Goal: Information Seeking & Learning: Learn about a topic

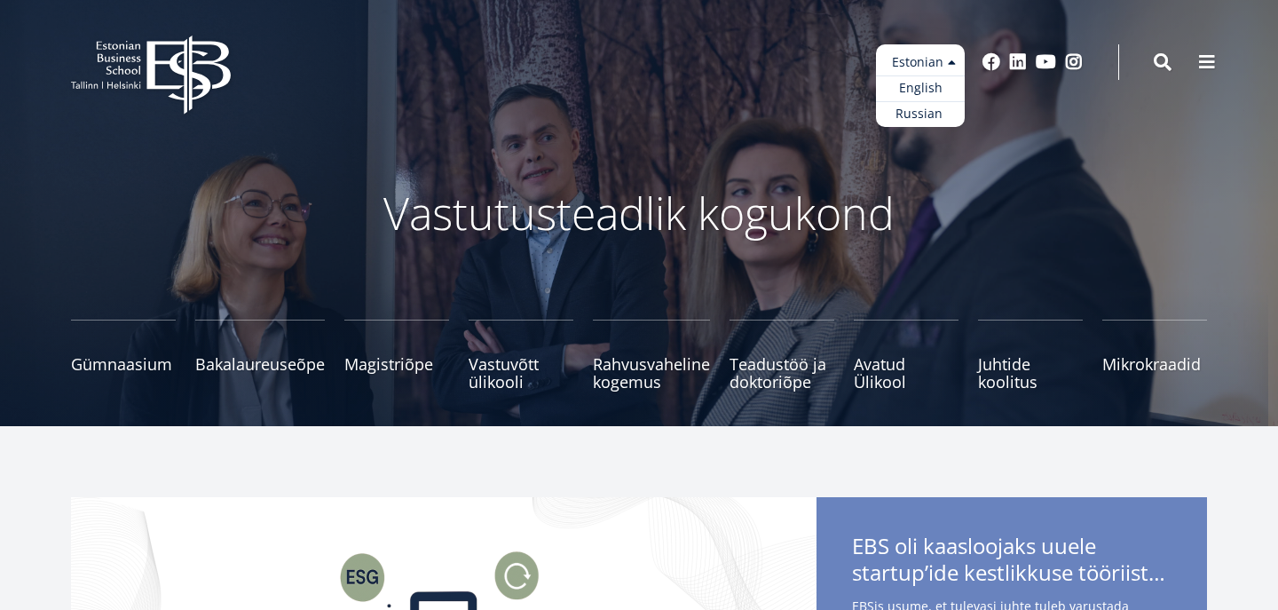
click at [894, 61] on ul "Estonian English Russian" at bounding box center [920, 85] width 89 height 83
click at [910, 95] on link "English" at bounding box center [920, 88] width 89 height 26
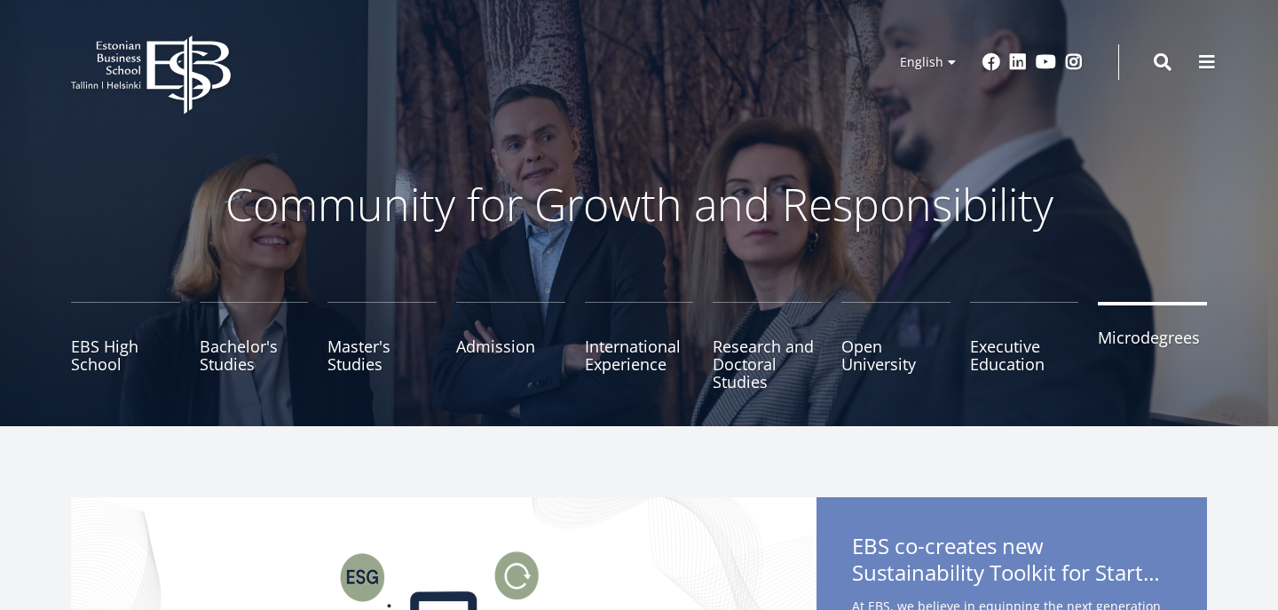
click at [1187, 358] on link "Microdegrees" at bounding box center [1152, 346] width 109 height 89
click at [586, 340] on link "International Experience" at bounding box center [639, 346] width 109 height 89
click at [211, 66] on icon "EBS Logo Created with Sketch." at bounding box center [151, 74] width 160 height 79
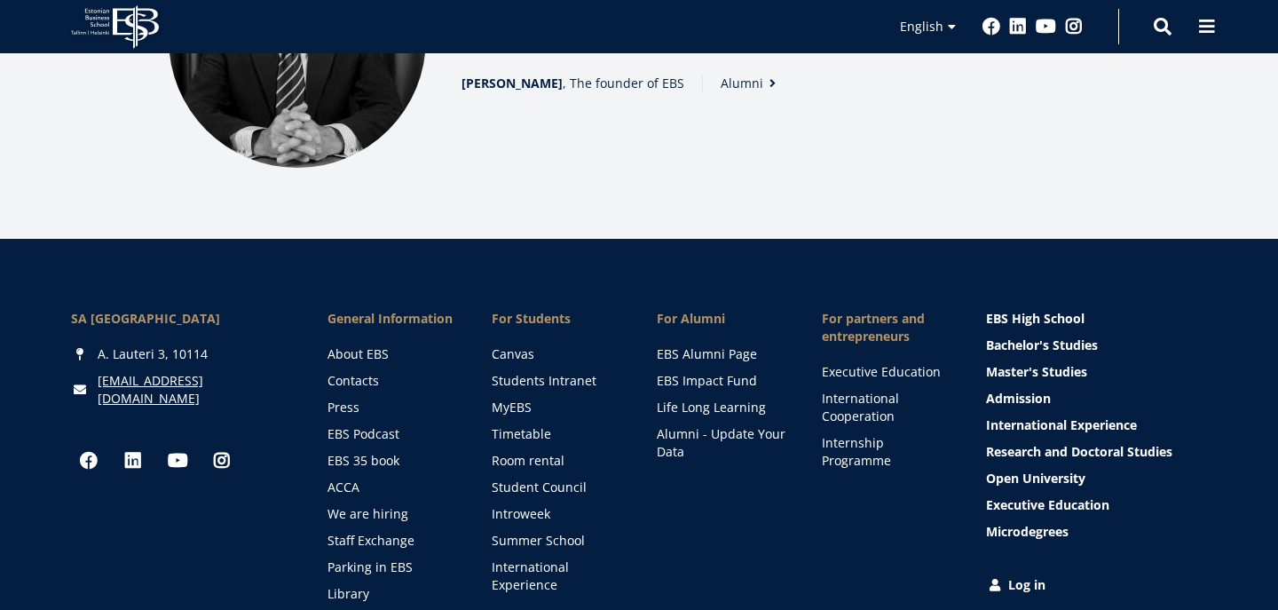
scroll to position [2616, 0]
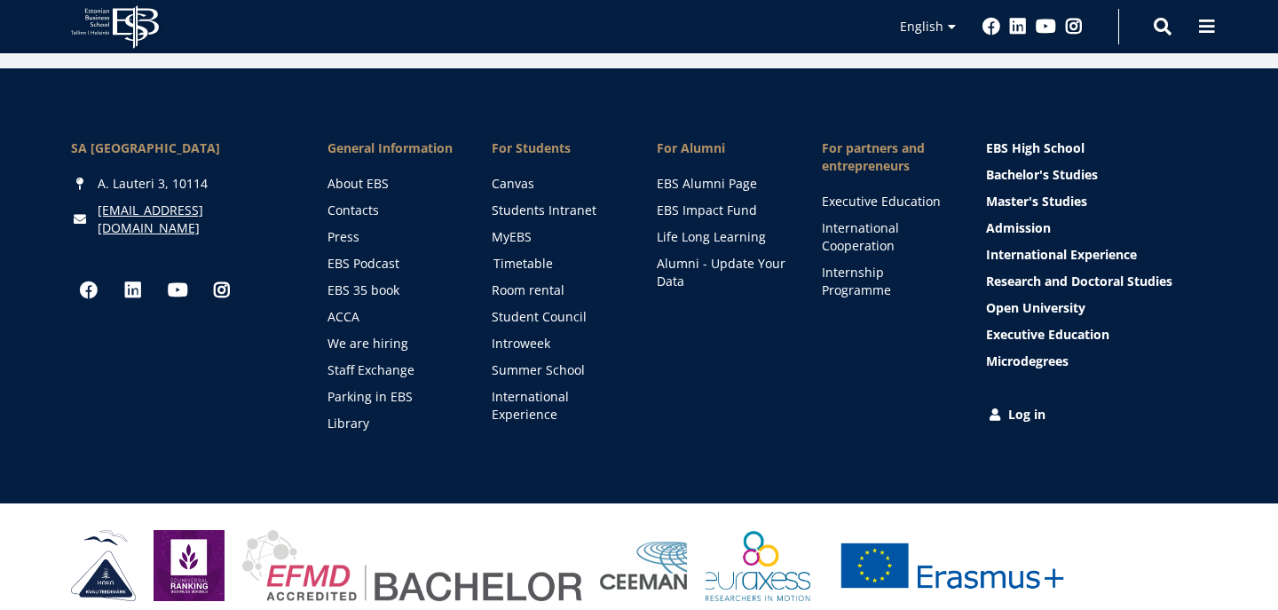
click at [511, 266] on link "Timetable" at bounding box center [558, 264] width 130 height 18
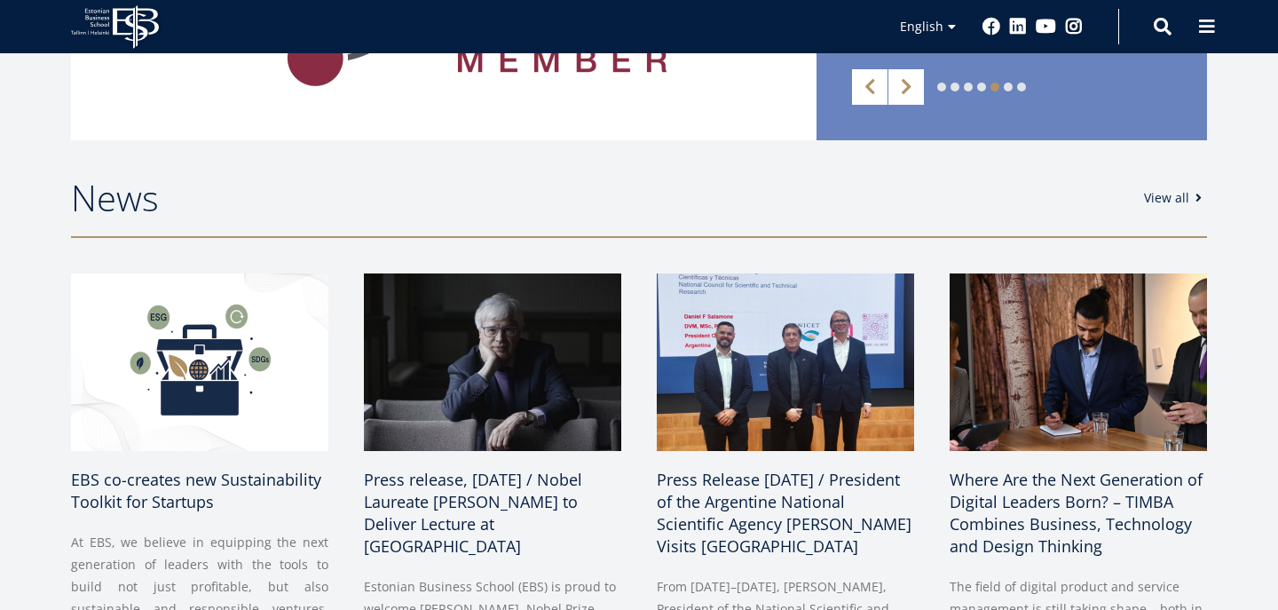
scroll to position [0, 0]
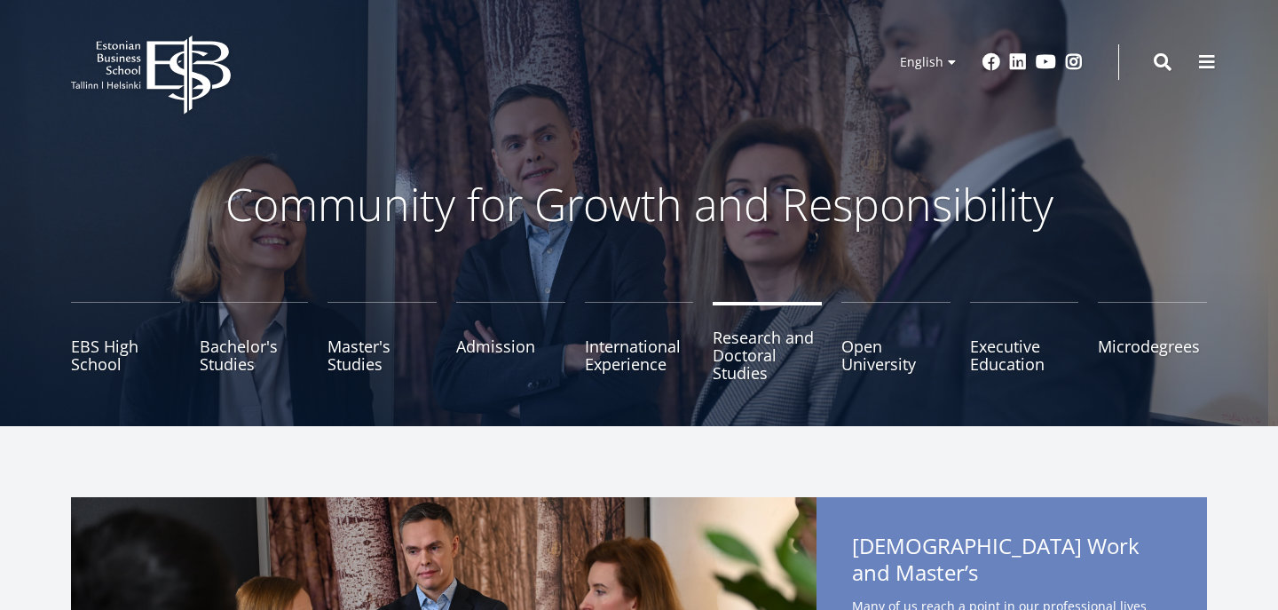
click at [735, 363] on link "Research and Doctoral Studies" at bounding box center [767, 346] width 109 height 89
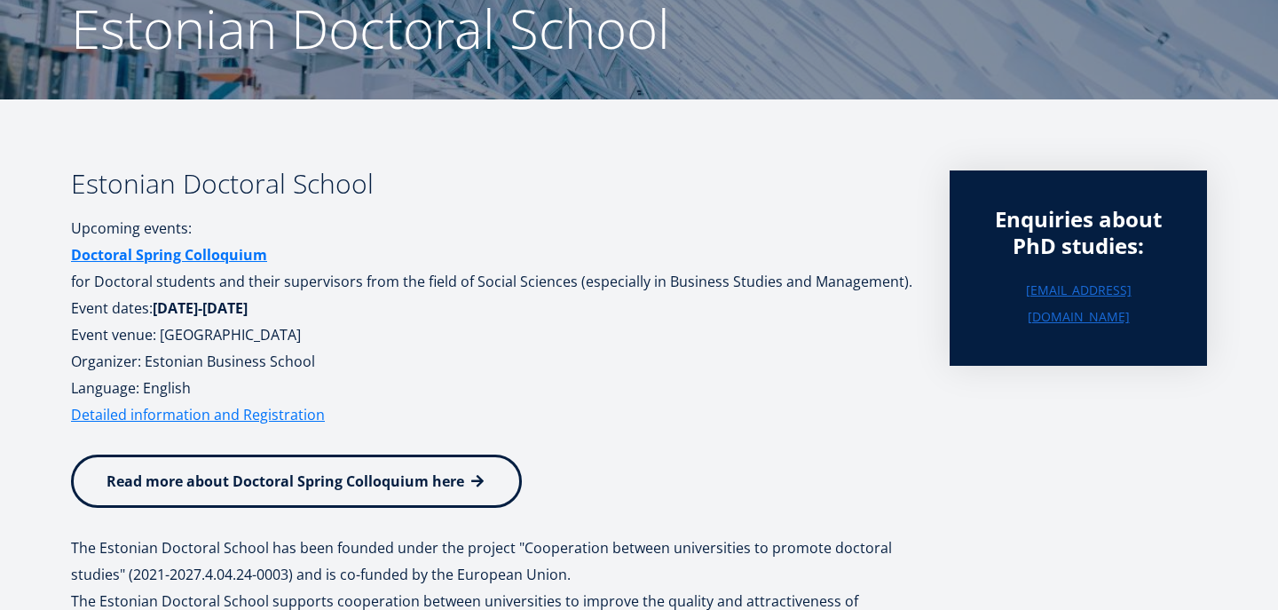
scroll to position [194, 0]
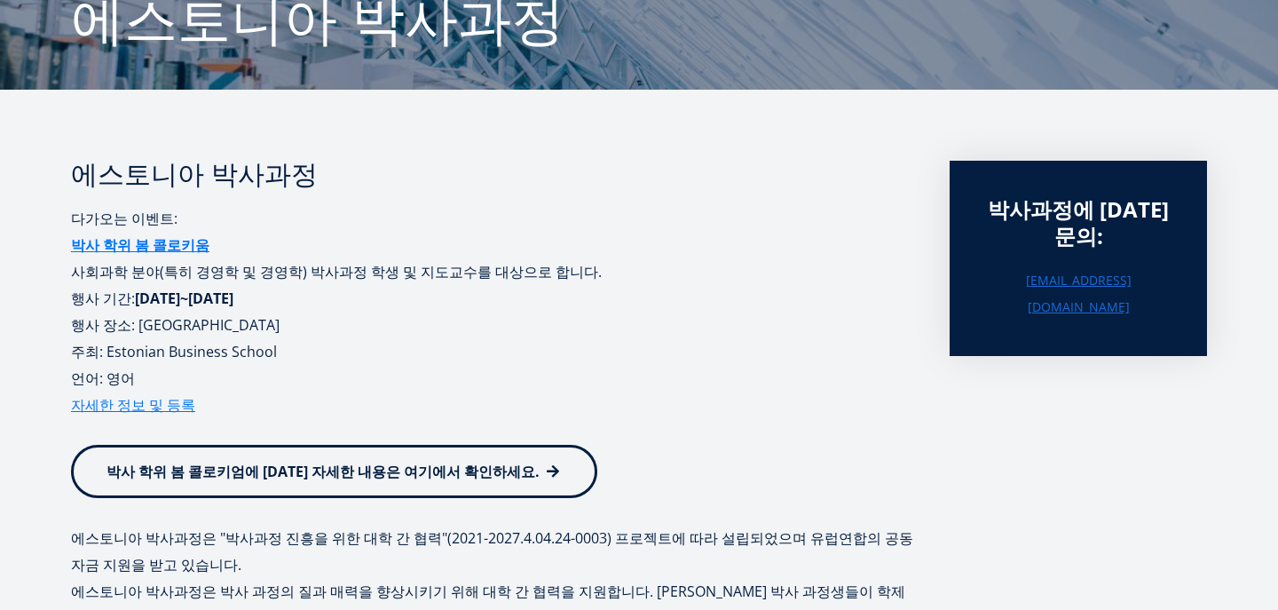
click at [689, 437] on p at bounding box center [492, 431] width 843 height 27
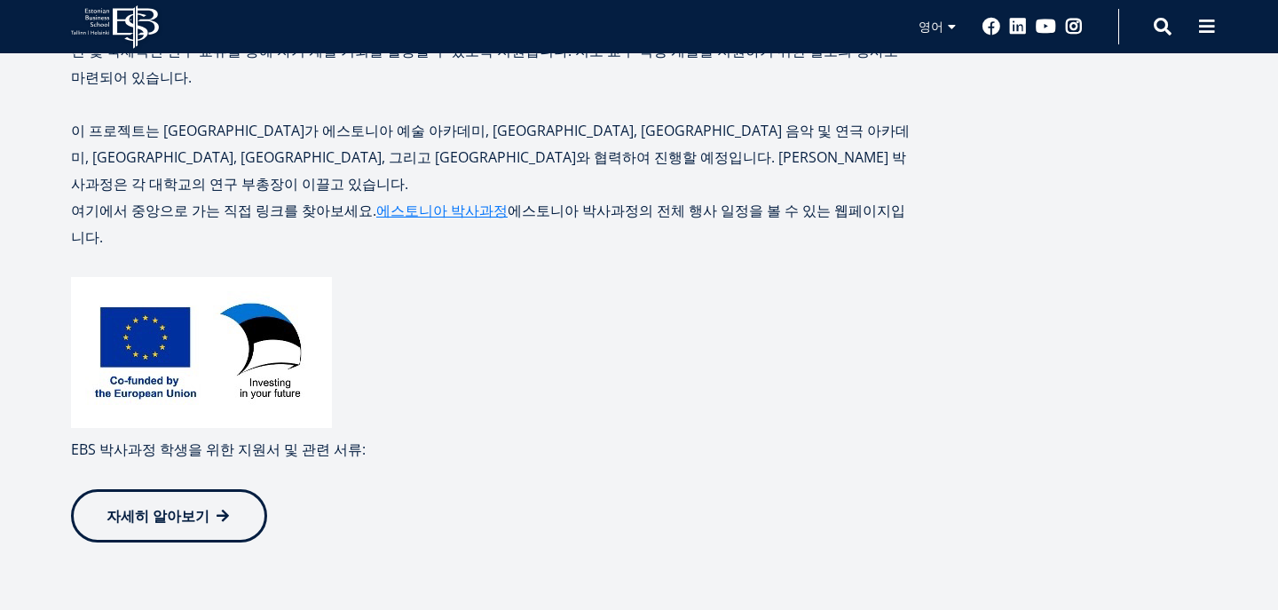
scroll to position [761, 0]
